Goal: Transaction & Acquisition: Download file/media

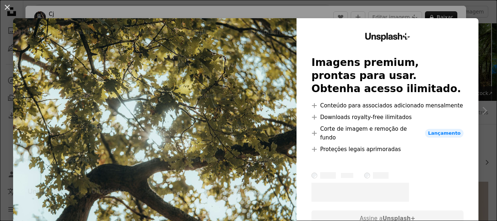
scroll to position [218, 0]
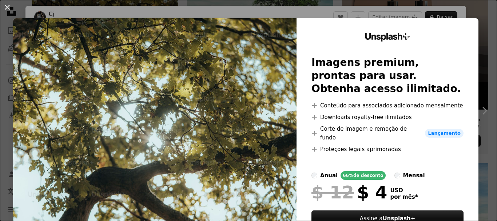
click at [442, 14] on div "An X shape Unsplash+ Imagens premium, prontas para usar. Obtenha acesso ilimita…" at bounding box center [248, 110] width 497 height 221
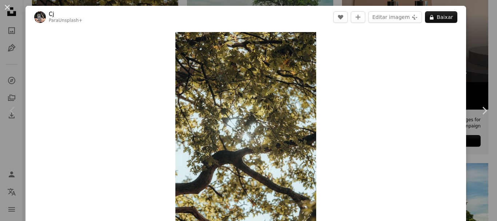
click at [466, 61] on div "An X shape Chevron left Chevron right Cj Para Unsplash+ A heart A plus sign Edi…" at bounding box center [248, 110] width 497 height 221
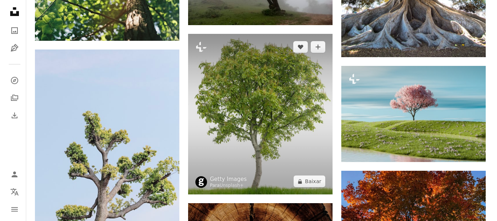
scroll to position [873, 0]
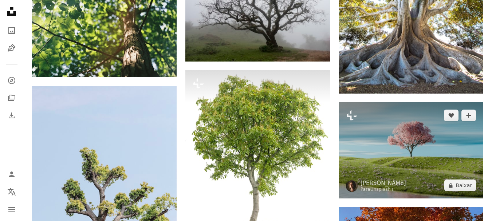
click at [396, 139] on img at bounding box center [410, 150] width 144 height 96
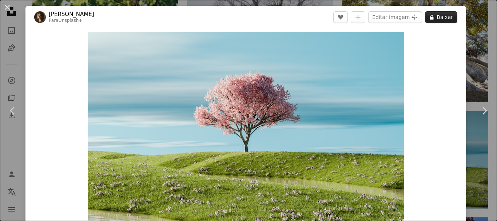
click at [430, 20] on button "A lock Baixar" at bounding box center [441, 17] width 32 height 12
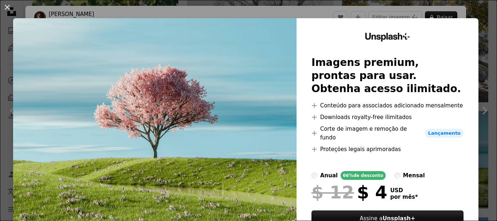
click at [466, 12] on div "An X shape Unsplash+ Imagens premium, prontas para usar. Obtenha acesso ilimita…" at bounding box center [248, 110] width 497 height 221
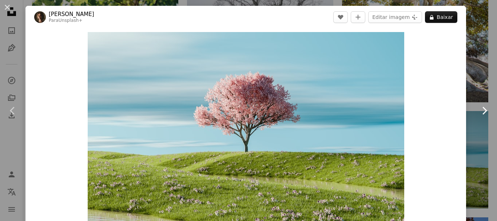
click at [472, 87] on link "Chevron right" at bounding box center [484, 111] width 25 height 70
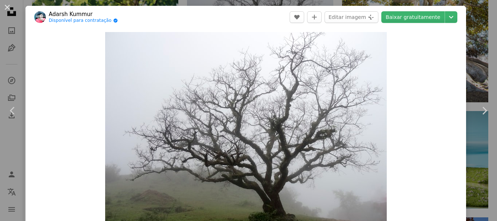
click at [466, 33] on div "An X shape Chevron left Chevron right Adarsh Kummur Disponível para contratação…" at bounding box center [248, 110] width 497 height 221
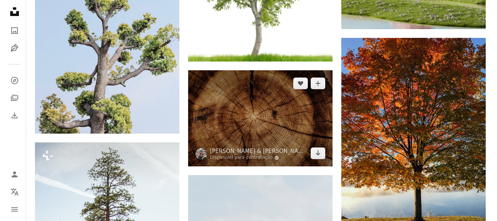
scroll to position [1055, 0]
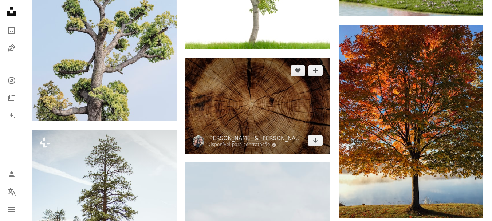
click at [246, 107] on img at bounding box center [257, 105] width 144 height 96
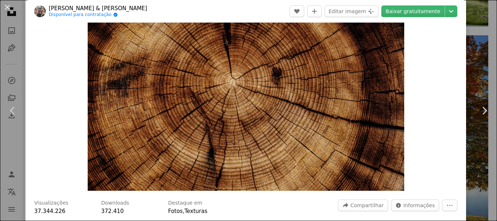
scroll to position [73, 0]
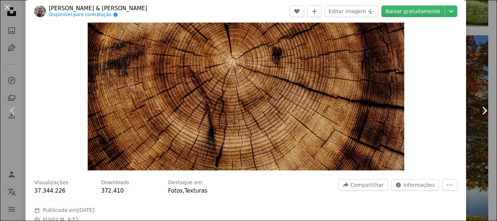
click at [473, 100] on link "Chevron right" at bounding box center [484, 111] width 25 height 70
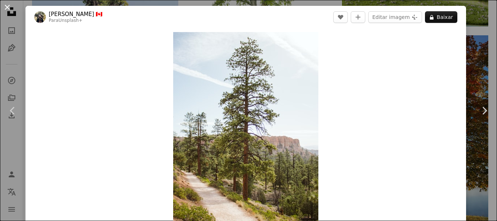
click at [12, 10] on button "An X shape" at bounding box center [7, 7] width 9 height 9
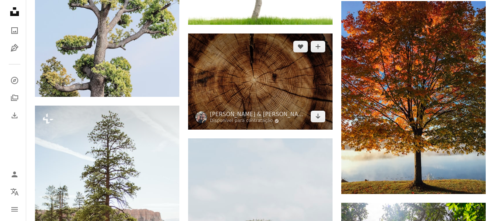
scroll to position [1092, 0]
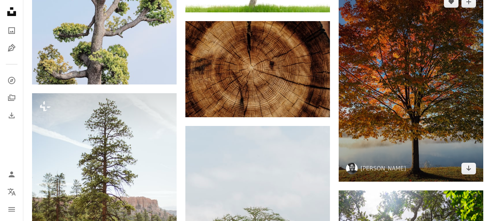
click at [360, 113] on img at bounding box center [410, 85] width 144 height 193
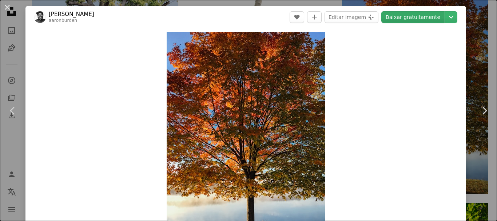
click at [408, 15] on link "Baixar gratuitamente" at bounding box center [412, 17] width 63 height 12
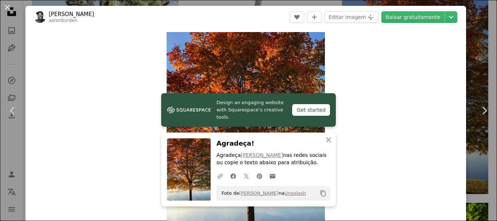
click at [469, 49] on div "An X shape Chevron left Chevron right Design an engaging website with Squarespa…" at bounding box center [248, 110] width 497 height 221
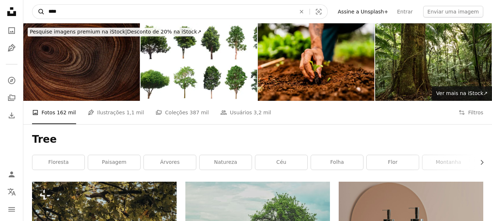
drag, startPoint x: 94, startPoint y: 8, endPoint x: 34, endPoint y: 12, distance: 60.2
click at [34, 12] on form "A magnifying glass **** An X shape Visual search" at bounding box center [179, 11] width 295 height 15
type input "**********"
click at [32, 5] on button "A magnifying glass" at bounding box center [38, 12] width 12 height 14
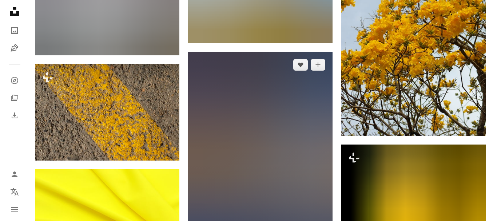
scroll to position [473, 0]
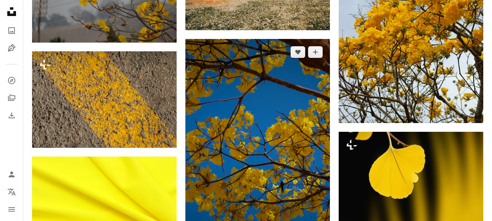
click at [274, 136] on img at bounding box center [257, 147] width 144 height 217
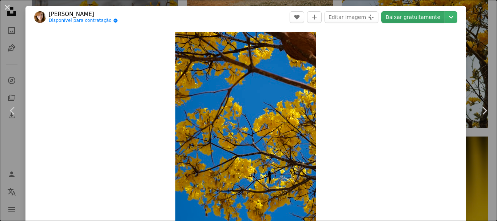
click at [421, 18] on link "Baixar gratuitamente" at bounding box center [412, 17] width 63 height 12
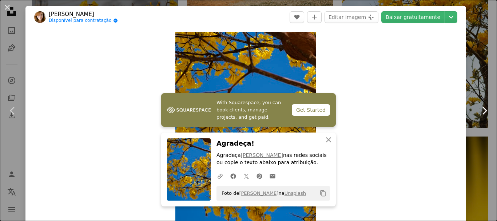
click at [475, 104] on link "Chevron right" at bounding box center [484, 111] width 25 height 70
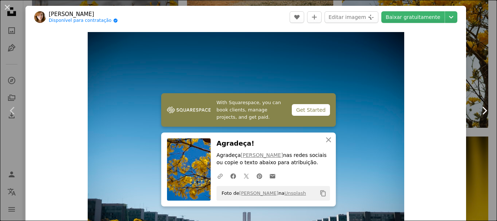
click at [480, 127] on link "Chevron right" at bounding box center [484, 111] width 25 height 70
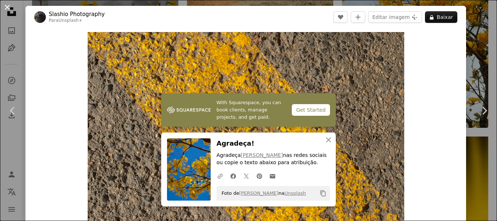
click at [10, 6] on button "An X shape" at bounding box center [7, 7] width 9 height 9
